Goal: Task Accomplishment & Management: Use online tool/utility

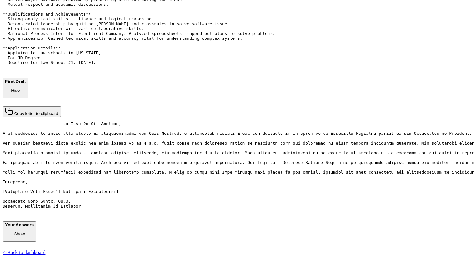
click at [278, 66] on pre "Name: [PERSON_NAME] Contact: [Your contact information here] **Relationship wit…" at bounding box center [237, 19] width 469 height 102
click at [46, 249] on link "<- Back to dashboard" at bounding box center [24, 251] width 43 height 5
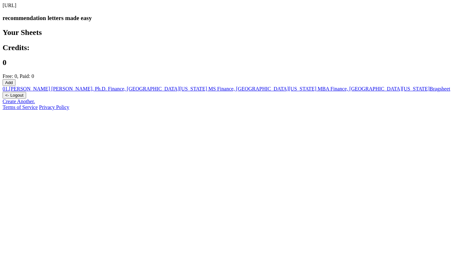
click at [35, 104] on link "Create Another." at bounding box center [19, 100] width 32 height 5
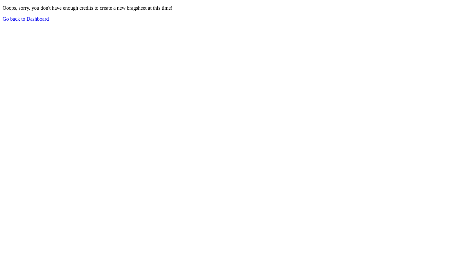
click at [49, 22] on link "Go back to Dashboard" at bounding box center [26, 18] width 46 height 5
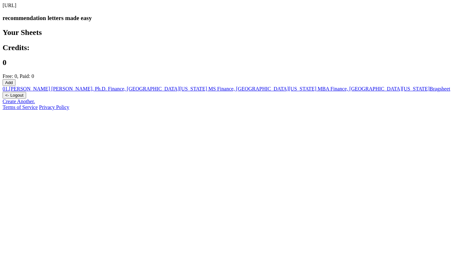
click at [15, 79] on button "Add" at bounding box center [9, 82] width 13 height 7
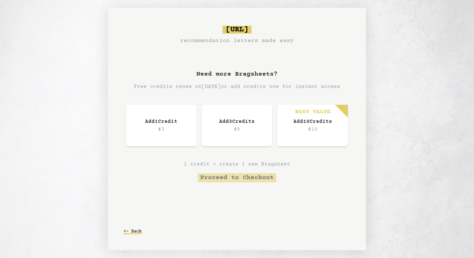
click at [137, 231] on button "<- Back" at bounding box center [133, 231] width 18 height 12
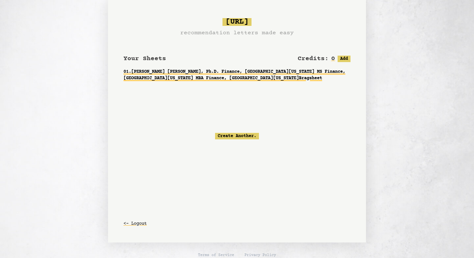
click at [231, 79] on link "01 . Professor Lifa Huang, Ph.D. Finance, University of Arkansas MS Finance, So…" at bounding box center [237, 75] width 227 height 18
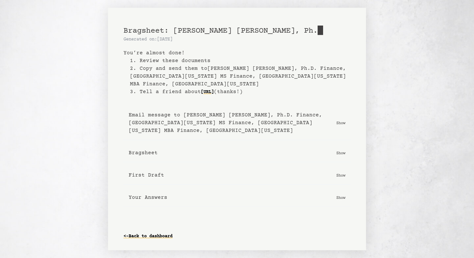
click at [343, 200] on p "Show" at bounding box center [341, 197] width 9 height 6
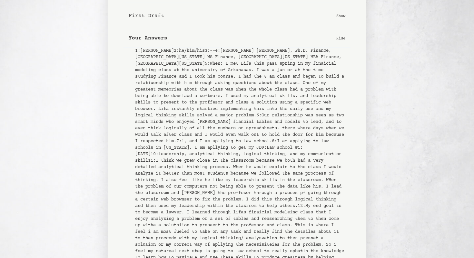
scroll to position [170, 0]
